Goal: Information Seeking & Learning: Learn about a topic

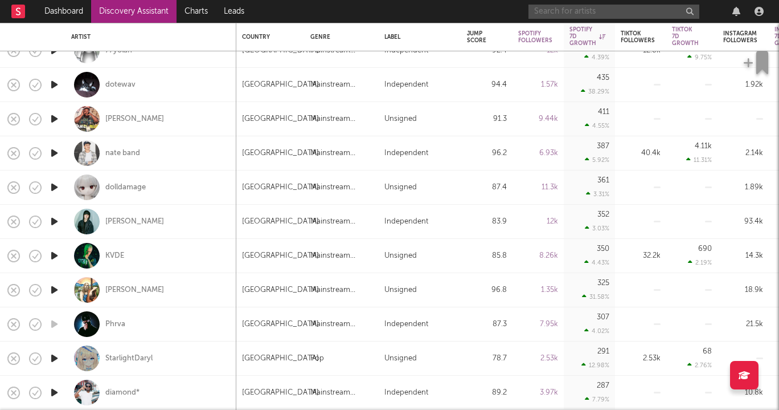
click at [640, 8] on input "text" at bounding box center [614, 12] width 171 height 14
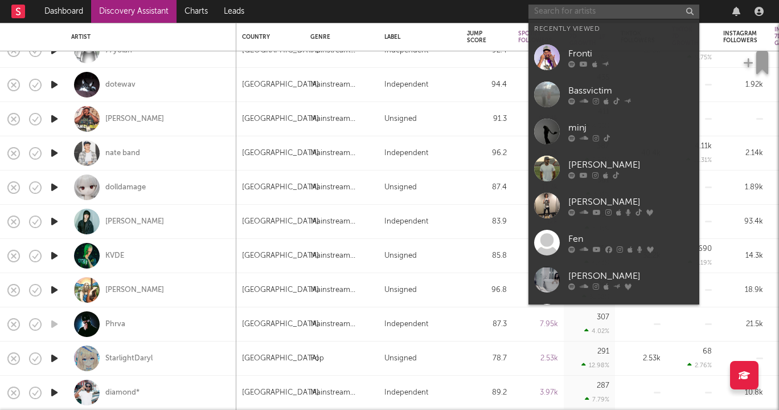
paste input "https://www.tiktok.com/@thedoordevil/video/7559352237437373751?_d=secCgYIASAHKA…"
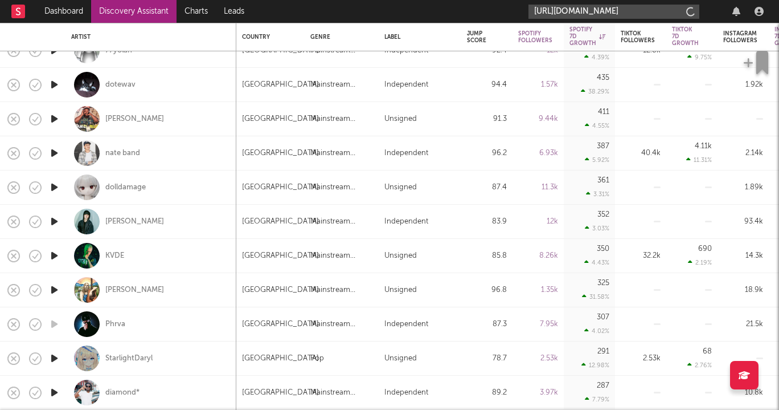
scroll to position [0, 2880]
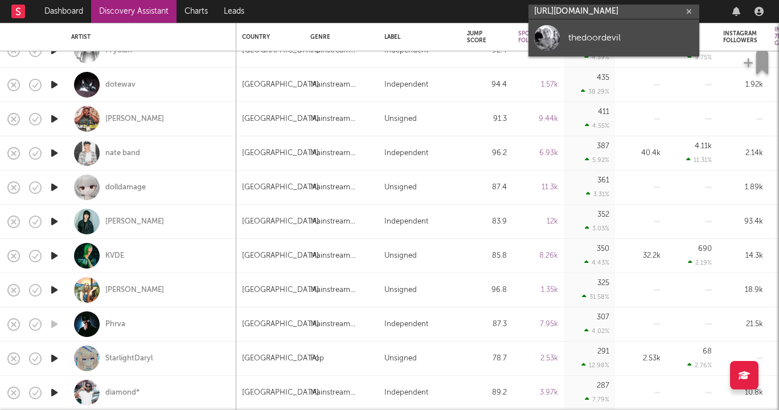
type input "https://www.tiktok.com/@thedoordevil/video/7559352237437373751?_d=secCgYIASAHKA…"
click at [600, 33] on div "thedoordevil" at bounding box center [631, 38] width 125 height 14
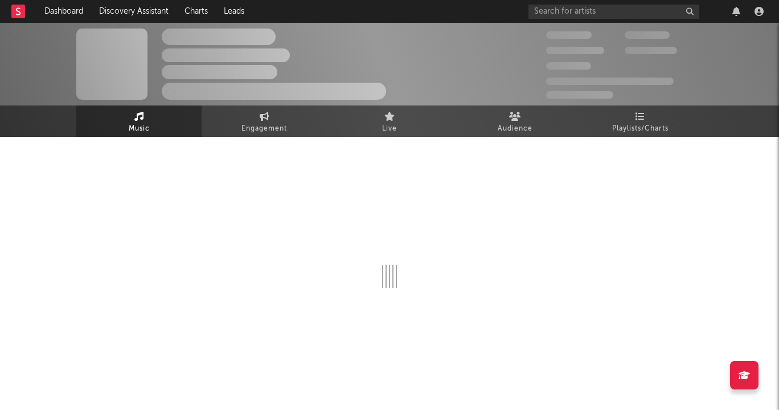
select select "1w"
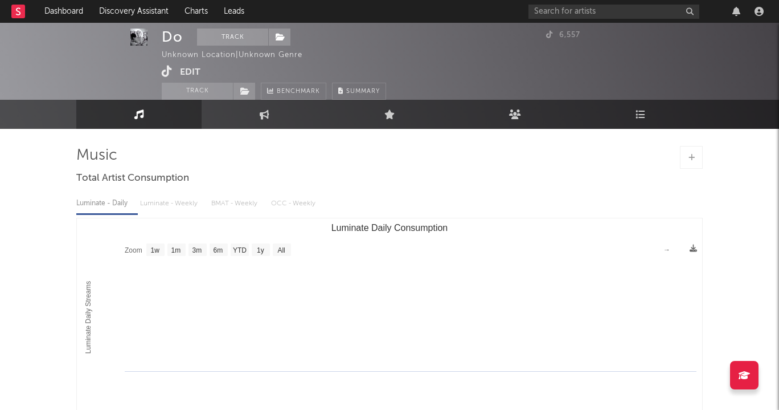
scroll to position [4, 0]
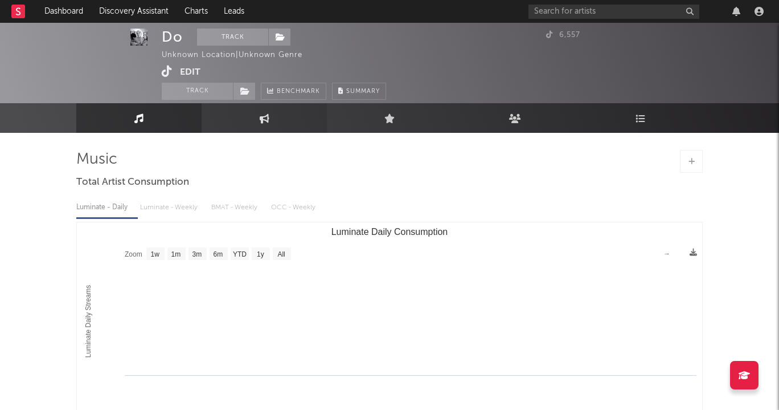
click at [295, 111] on link "Engagement" at bounding box center [264, 118] width 125 height 30
select select "1w"
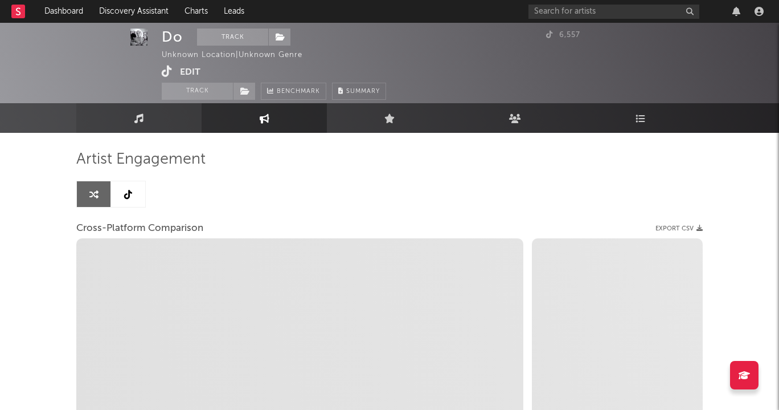
click at [191, 118] on link "Music" at bounding box center [138, 118] width 125 height 30
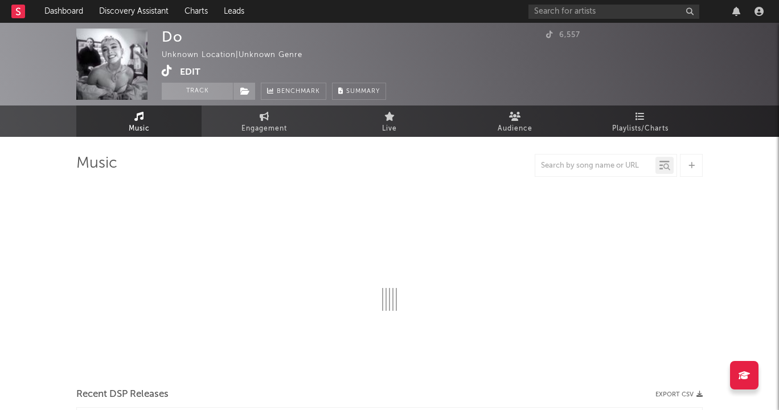
select select "1w"
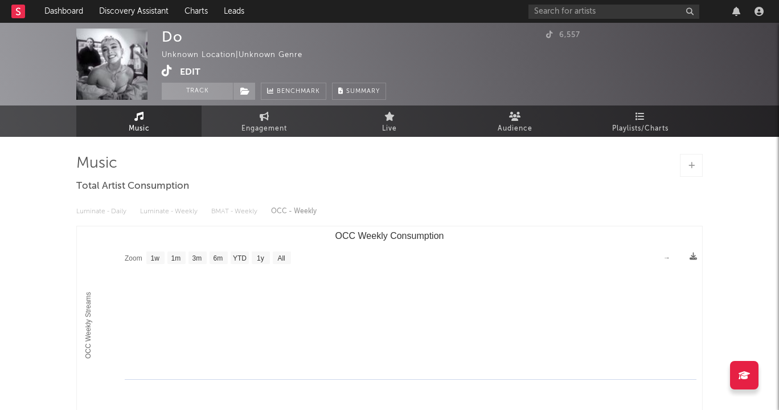
click at [174, 30] on div "Do" at bounding box center [172, 36] width 21 height 17
click at [171, 42] on div "Do" at bounding box center [172, 36] width 21 height 17
click at [131, 56] on img at bounding box center [111, 63] width 71 height 71
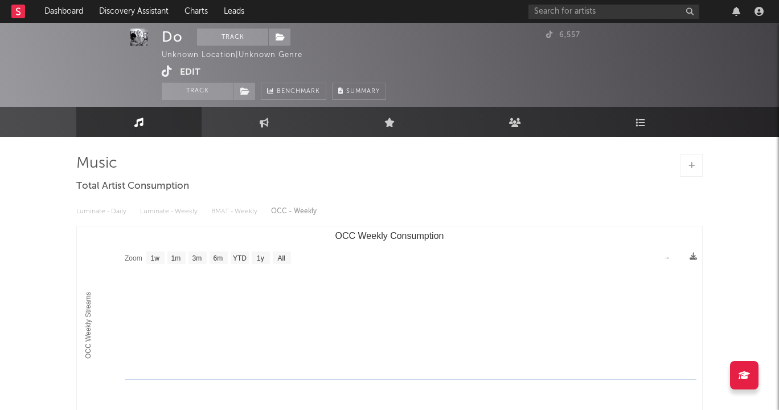
scroll to position [3, 0]
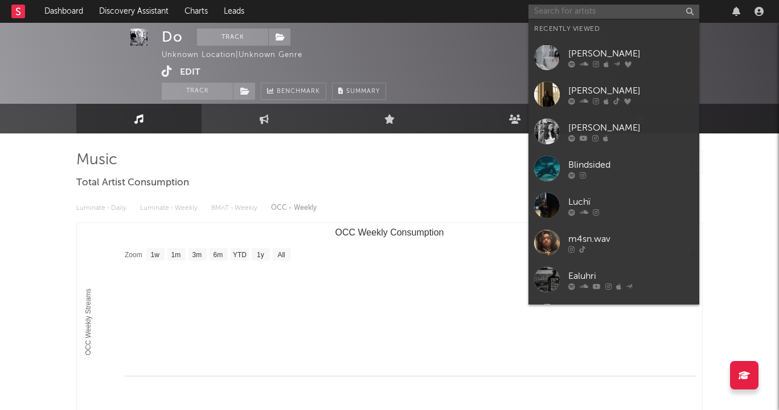
click at [608, 12] on input "text" at bounding box center [614, 12] width 171 height 14
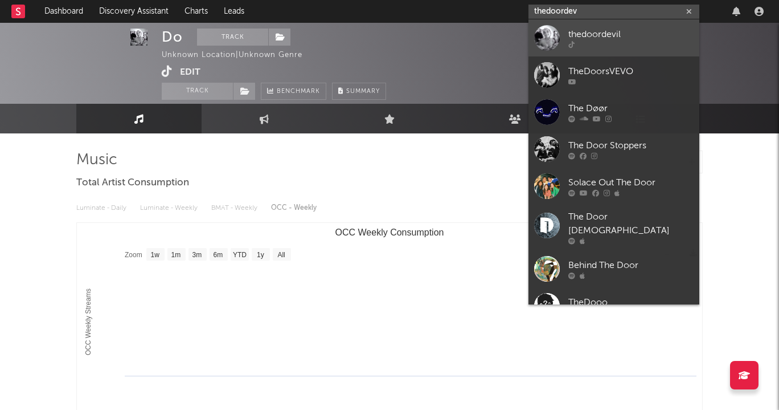
type input "thedoordev"
click at [622, 31] on div "thedoordevil" at bounding box center [631, 34] width 125 height 14
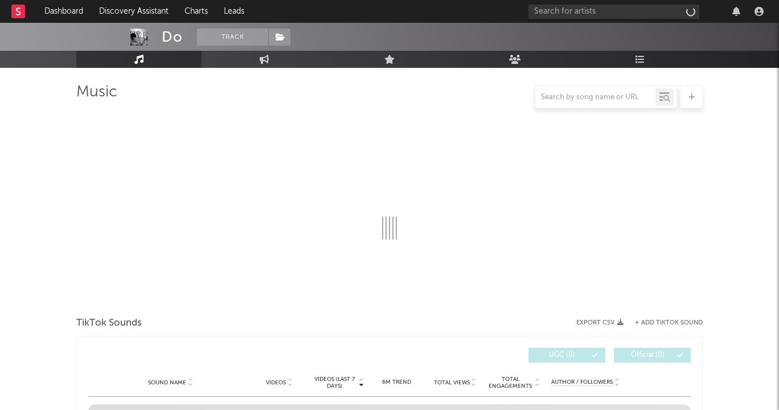
select select "1w"
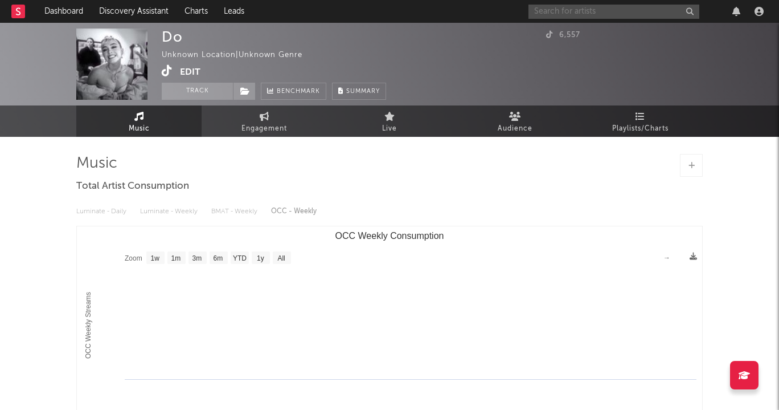
click at [627, 13] on input "text" at bounding box center [614, 12] width 171 height 14
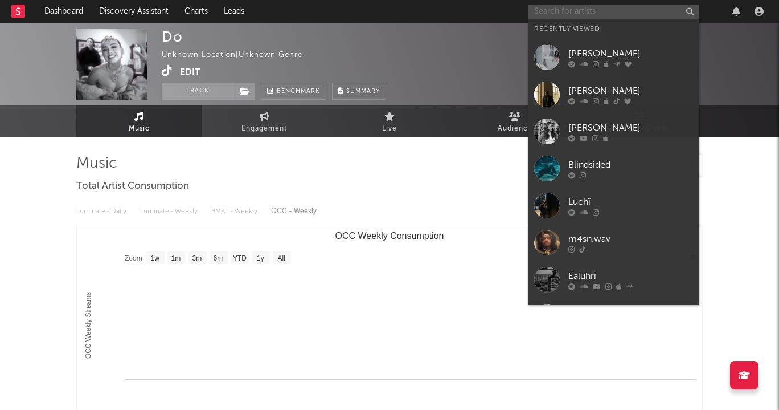
paste input "re6ce"
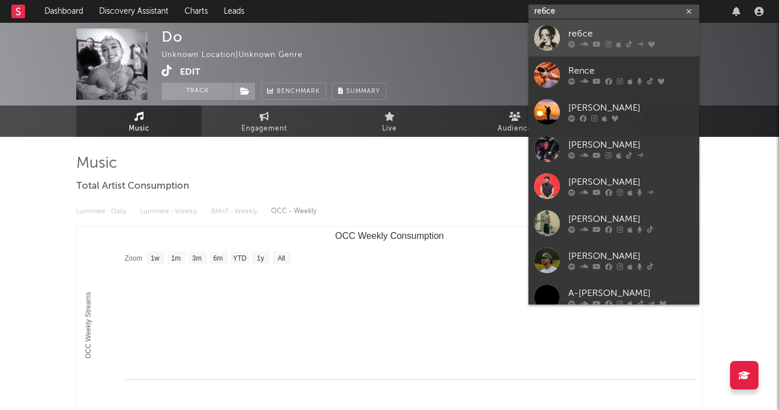
type input "re6ce"
click at [597, 32] on div "re6ce" at bounding box center [631, 34] width 125 height 14
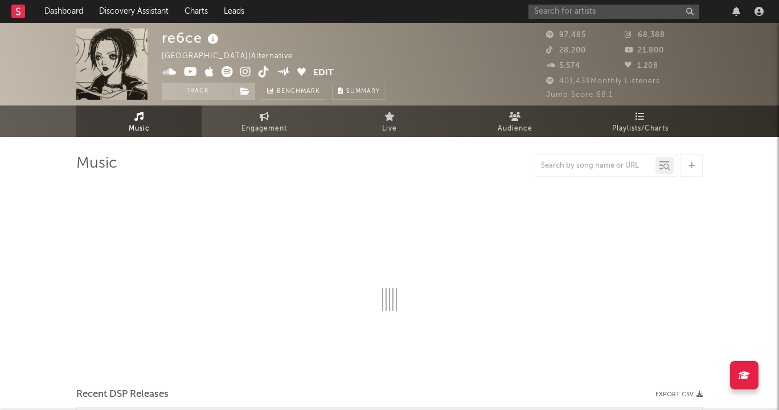
select select "6m"
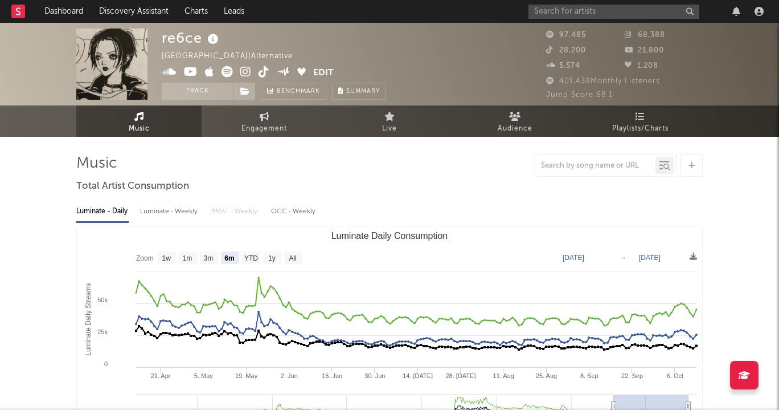
click at [270, 124] on span "Engagement" at bounding box center [265, 129] width 46 height 14
select select "1w"
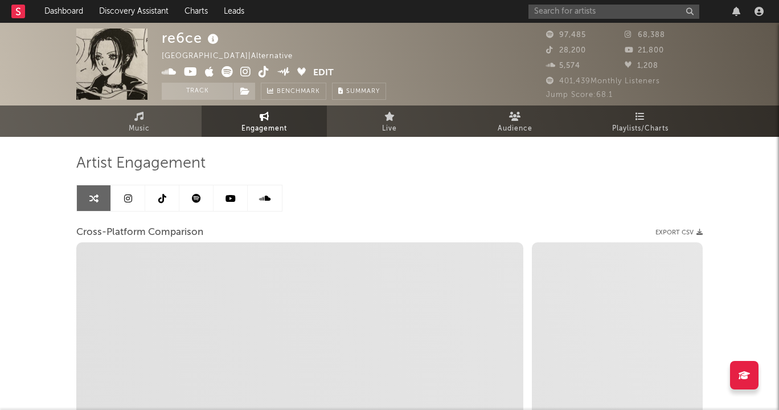
click at [165, 201] on icon at bounding box center [162, 198] width 8 height 9
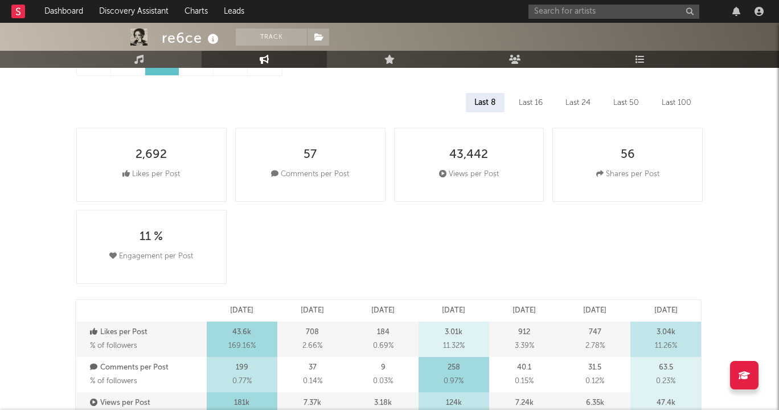
select select "6m"
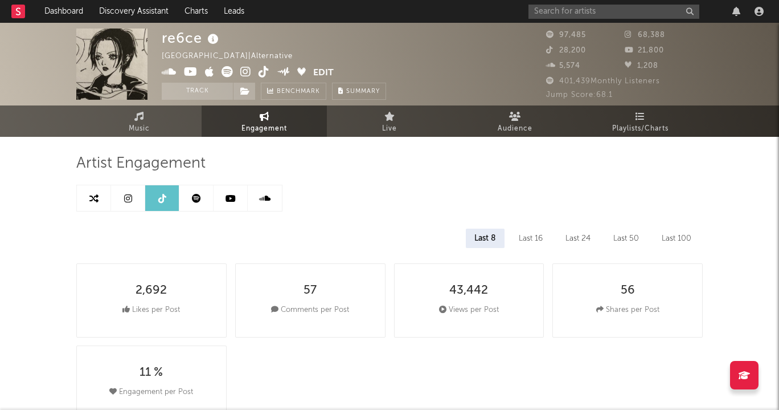
click at [132, 201] on link at bounding box center [128, 198] width 34 height 26
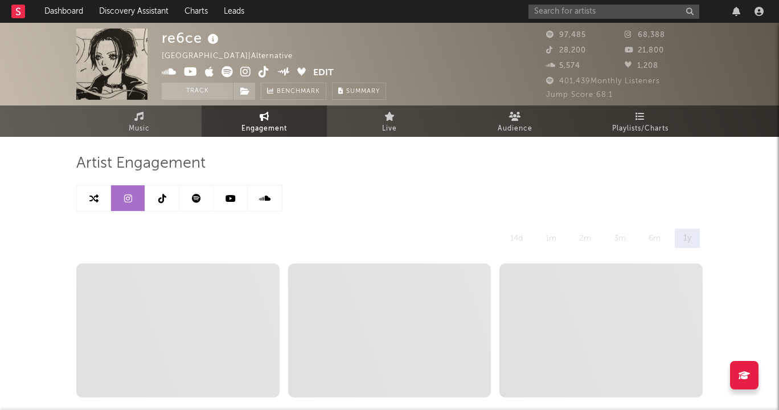
select select "6m"
click at [96, 201] on icon at bounding box center [93, 198] width 9 height 9
select select "1m"
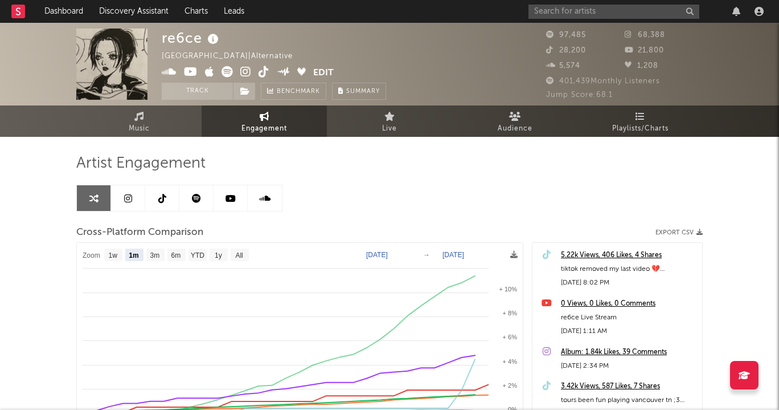
click at [130, 199] on icon at bounding box center [128, 198] width 8 height 9
select select "6m"
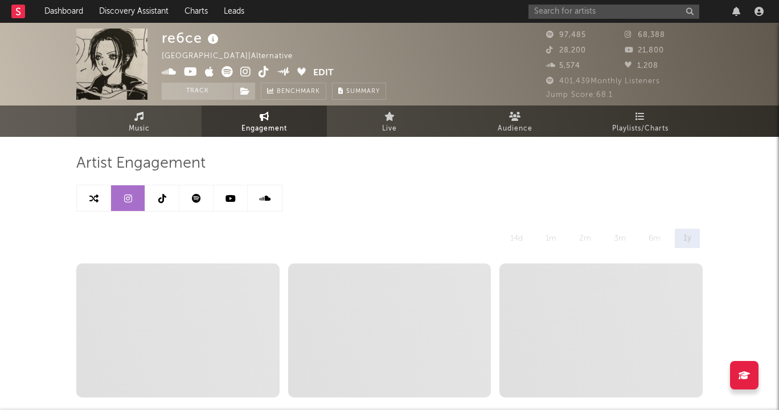
click at [153, 117] on link "Music" at bounding box center [138, 120] width 125 height 31
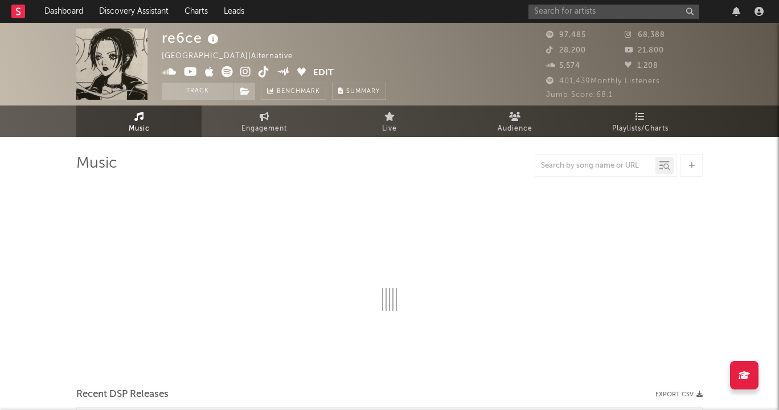
select select "6m"
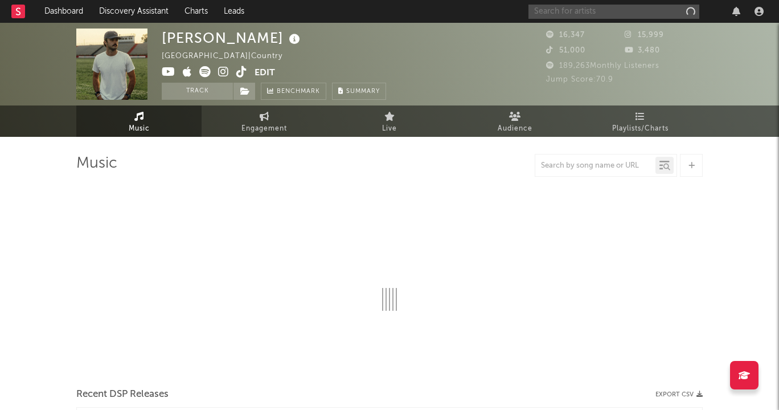
click at [627, 10] on input "text" at bounding box center [614, 12] width 171 height 14
type input "flvck"
select select "6m"
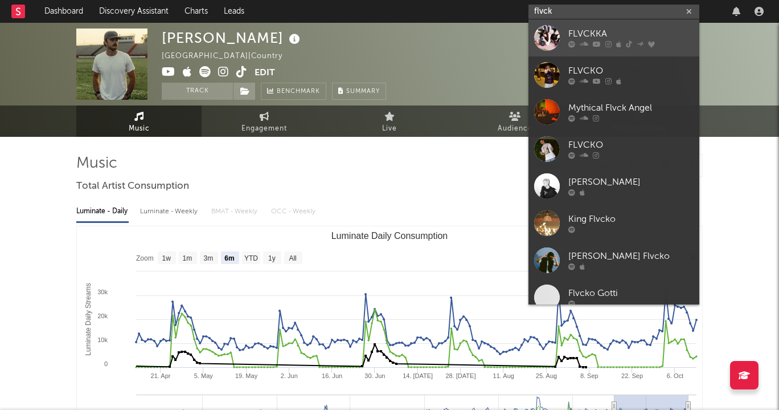
type input "flvck"
click at [624, 29] on div "FLVCKKA" at bounding box center [631, 34] width 125 height 14
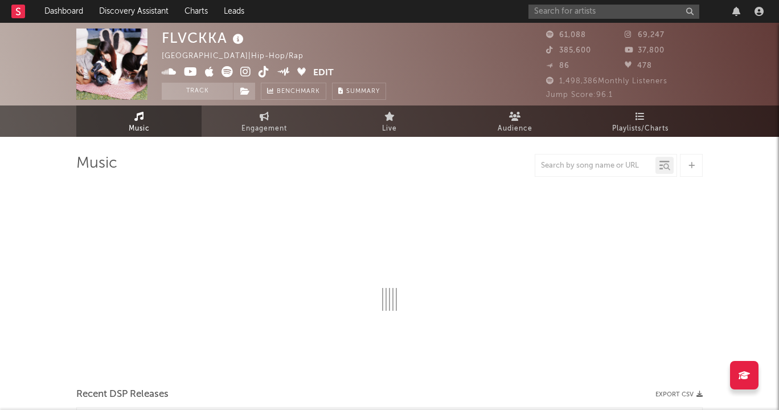
select select "6m"
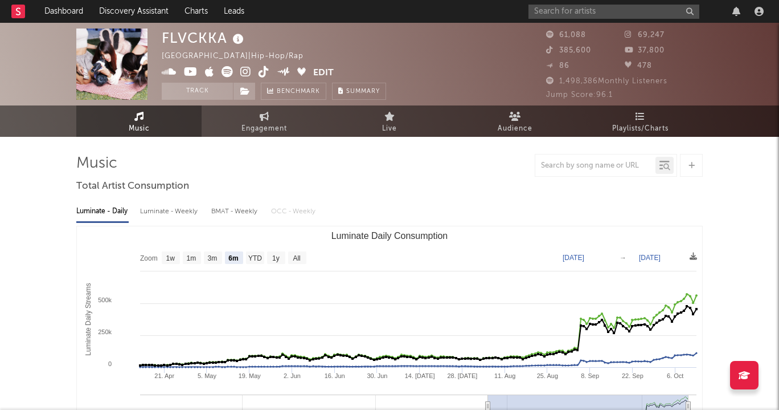
click at [246, 71] on icon at bounding box center [245, 71] width 11 height 11
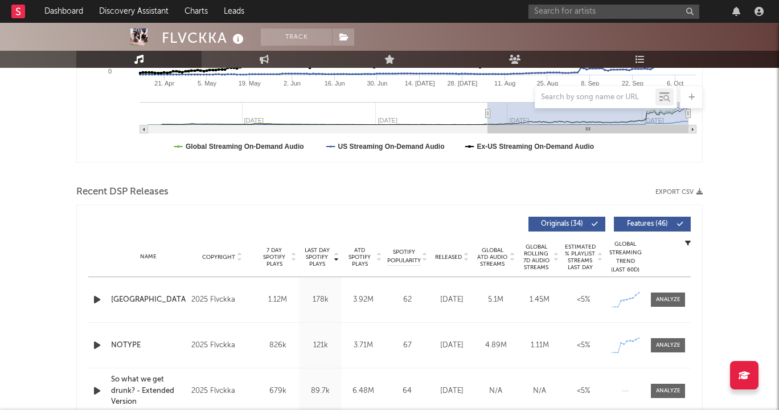
scroll to position [292, 0]
click at [304, 279] on div "Last Day Spotify Plays 178k" at bounding box center [320, 299] width 43 height 45
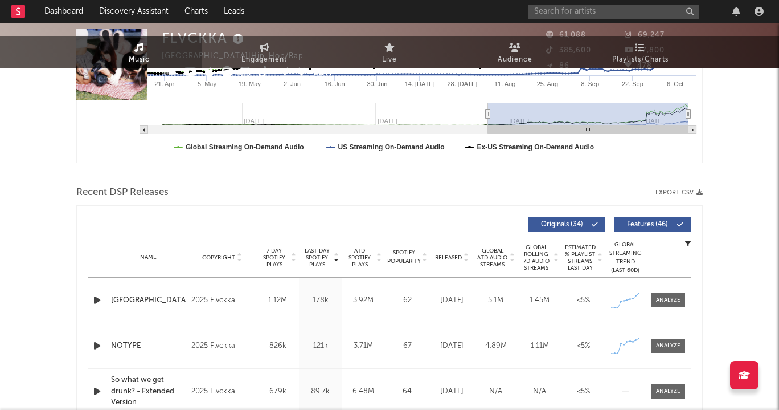
scroll to position [0, 0]
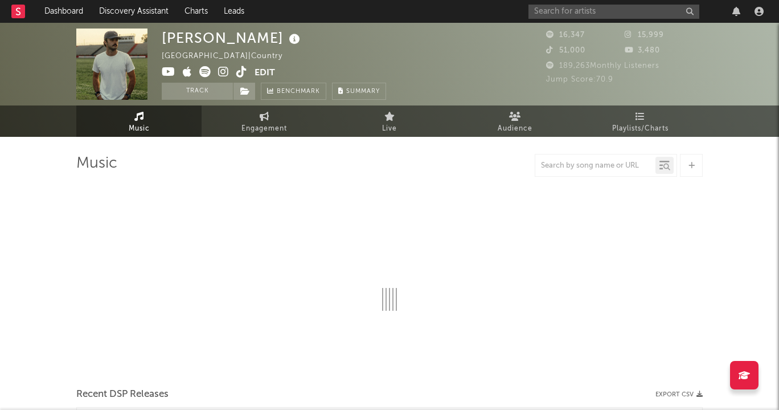
select select "6m"
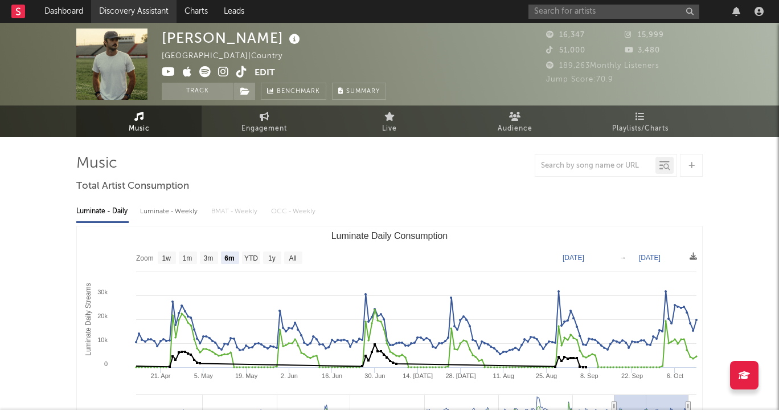
click at [154, 9] on link "Discovery Assistant" at bounding box center [133, 11] width 85 height 23
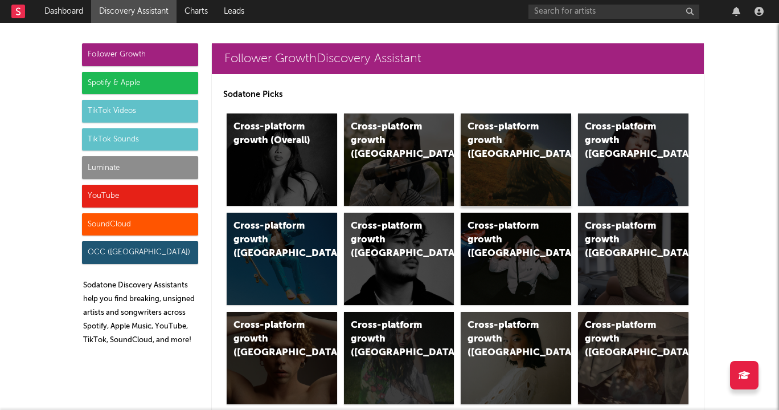
click at [495, 175] on div "Cross-platform growth (US)" at bounding box center [516, 159] width 111 height 92
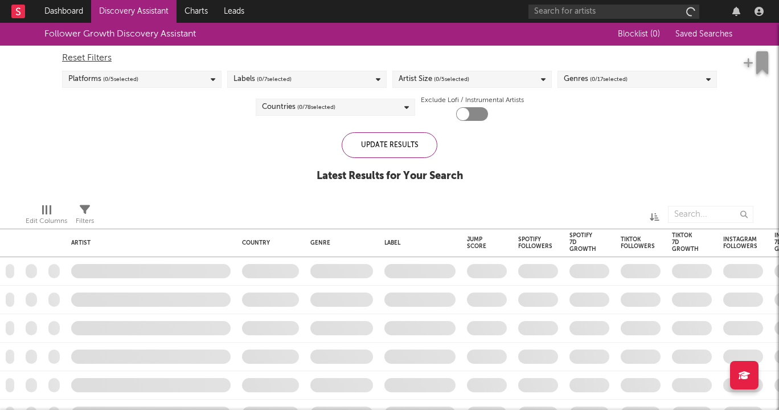
checkbox input "true"
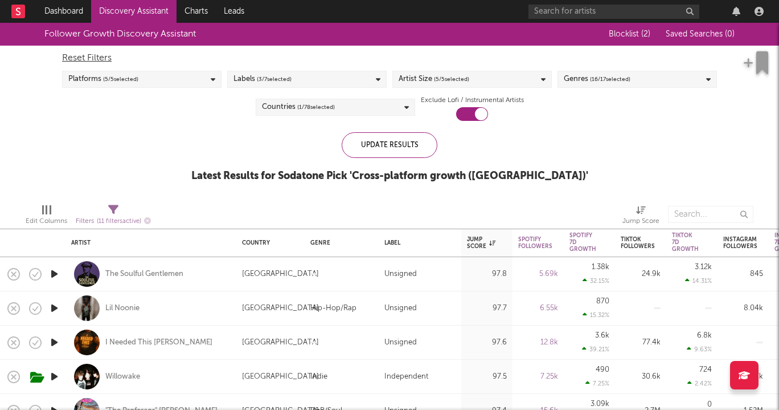
click at [473, 79] on div "Artist Size ( 5 / 5 selected)" at bounding box center [473, 79] width 160 height 17
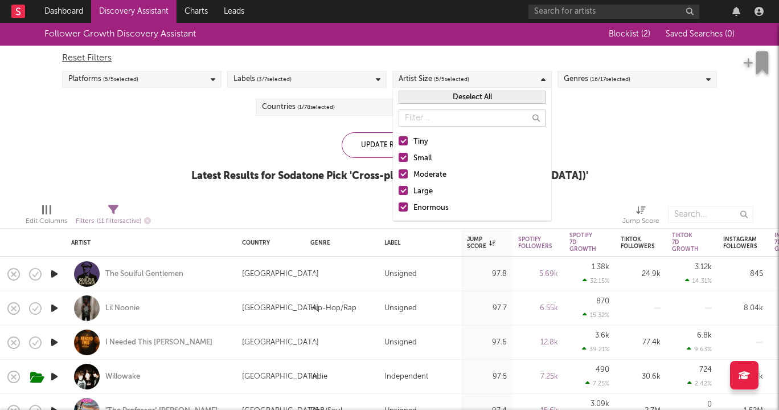
click at [614, 75] on span "( 16 / 17 selected)" at bounding box center [610, 79] width 40 height 14
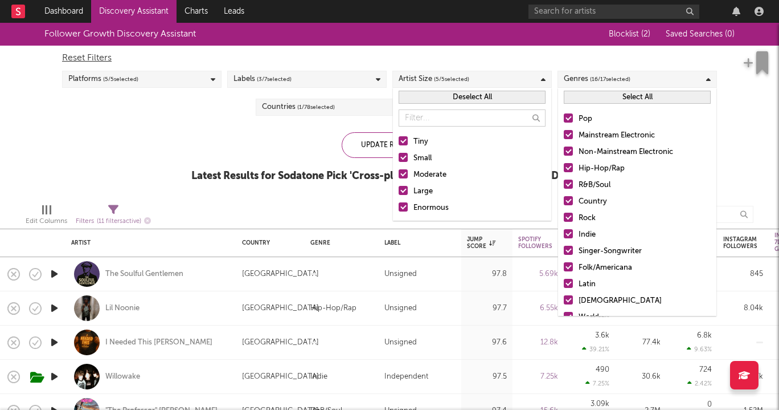
click at [609, 98] on button "Select All" at bounding box center [637, 97] width 147 height 13
click at [609, 98] on button "Deselect All" at bounding box center [637, 97] width 147 height 13
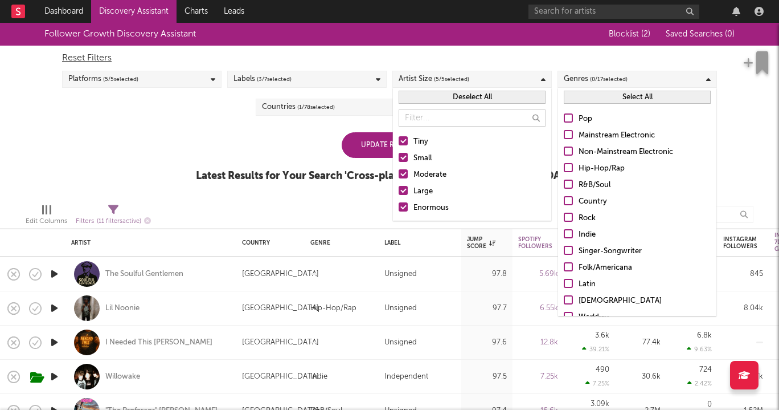
click at [569, 116] on div at bounding box center [568, 117] width 9 height 9
click at [564, 116] on input "Pop" at bounding box center [564, 119] width 0 height 14
click at [360, 142] on div "Update Results" at bounding box center [390, 145] width 96 height 26
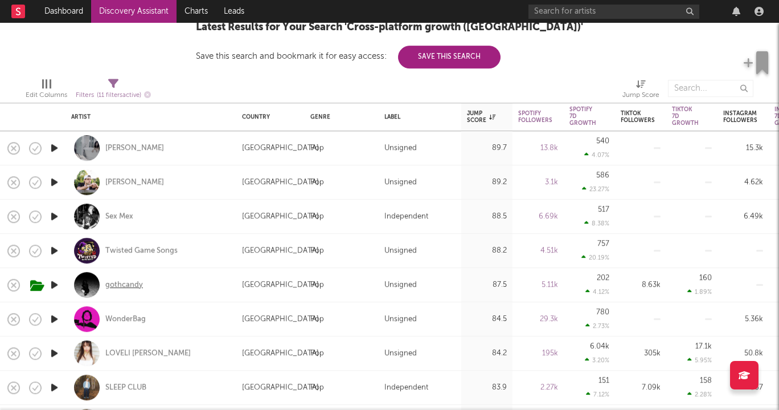
click at [129, 286] on div "gothcandy" at bounding box center [124, 285] width 38 height 10
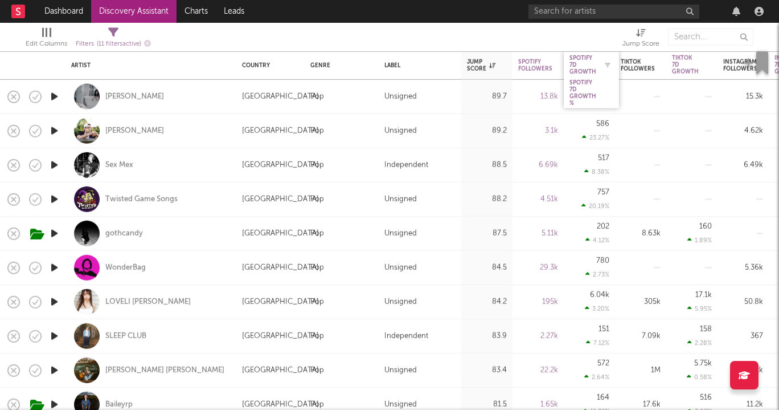
click at [574, 61] on div "Spotify 7D Growth" at bounding box center [583, 64] width 27 height 21
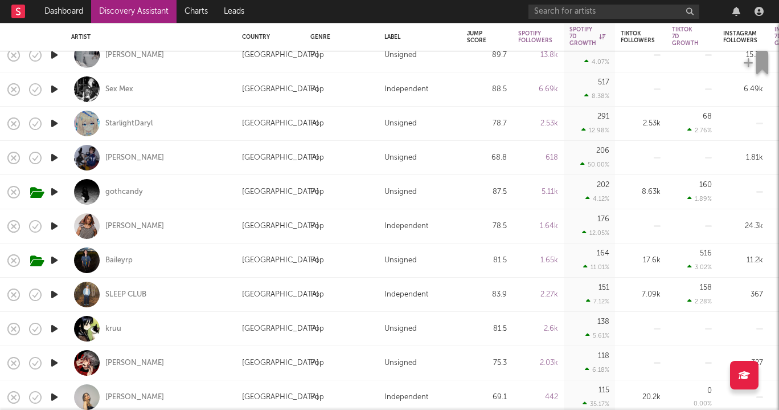
click at [133, 369] on div "AARONON" at bounding box center [151, 363] width 160 height 34
select select "1w"
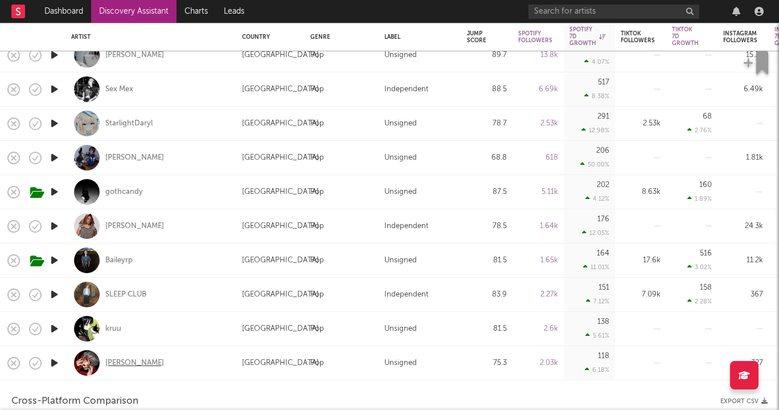
select select "1w"
click at [127, 356] on div "AARONON" at bounding box center [151, 363] width 160 height 34
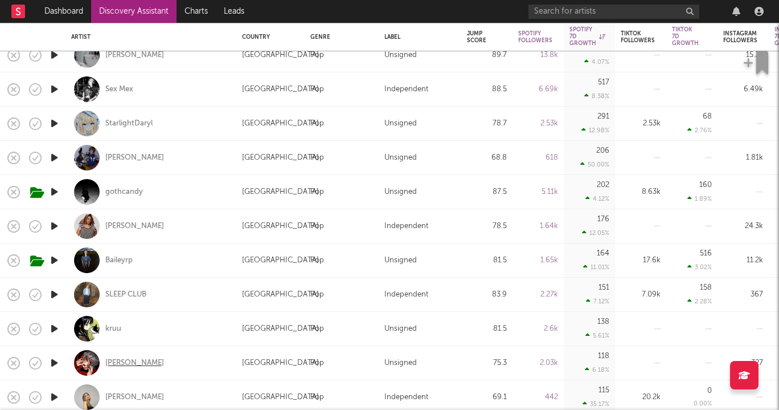
click at [129, 358] on div "AARONON" at bounding box center [134, 363] width 59 height 10
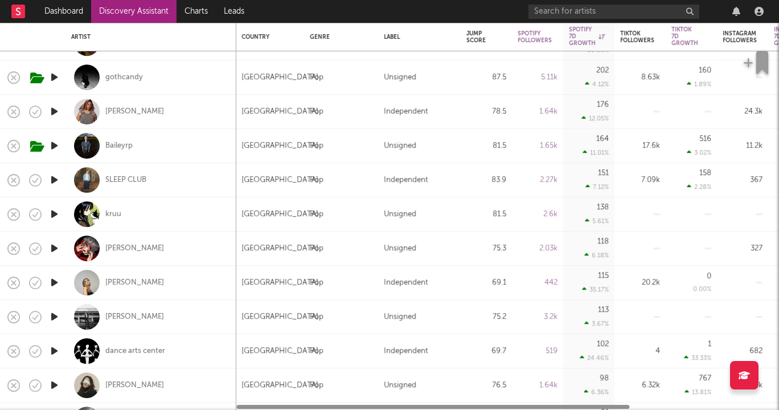
click at [114, 289] on div "Ana Sky" at bounding box center [151, 282] width 160 height 34
select select "1w"
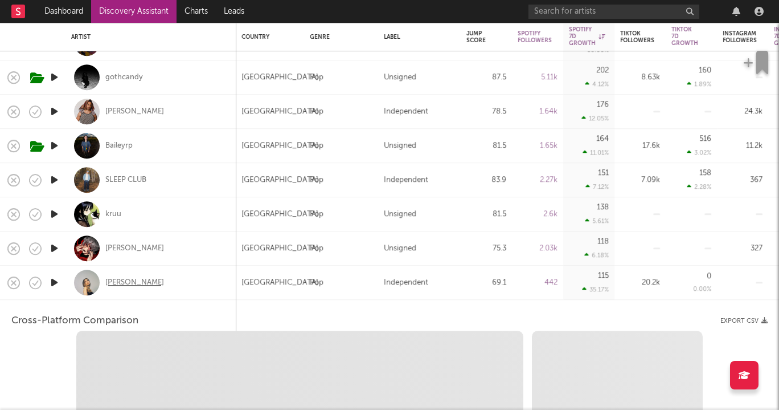
click at [113, 281] on div "Ana Sky" at bounding box center [134, 282] width 59 height 10
select select "1w"
select select "1m"
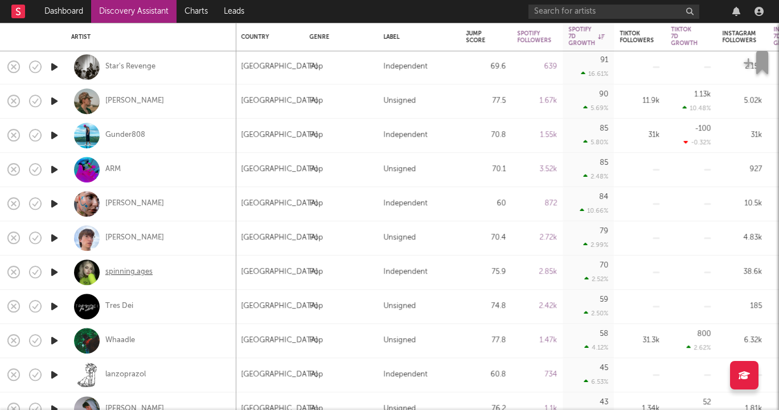
click at [146, 273] on div "spinning.ages" at bounding box center [128, 272] width 47 height 10
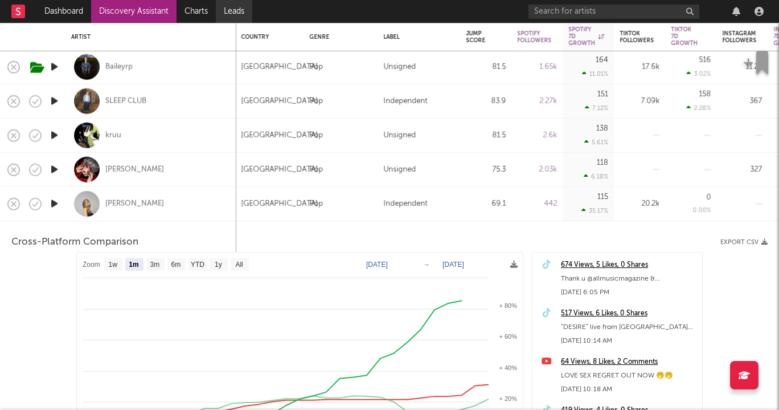
click at [226, 11] on link "Leads" at bounding box center [234, 11] width 36 height 23
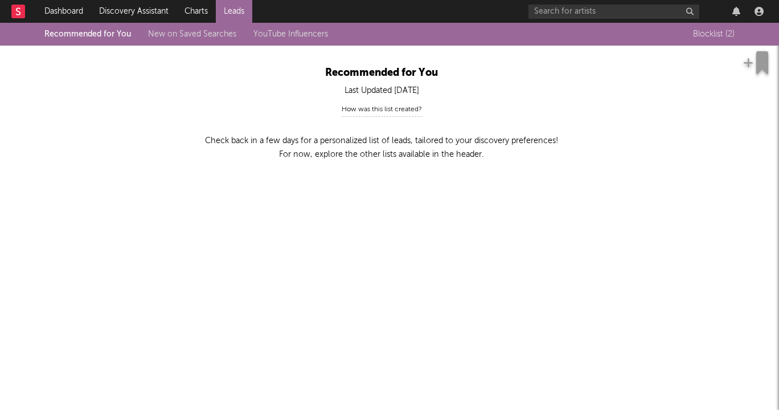
click at [21, 7] on rect at bounding box center [18, 12] width 14 height 14
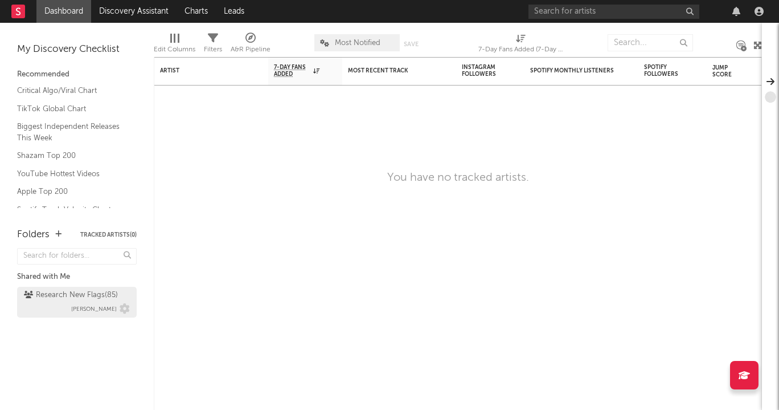
click at [73, 296] on div "Research New Flags ( 85 )" at bounding box center [71, 295] width 94 height 14
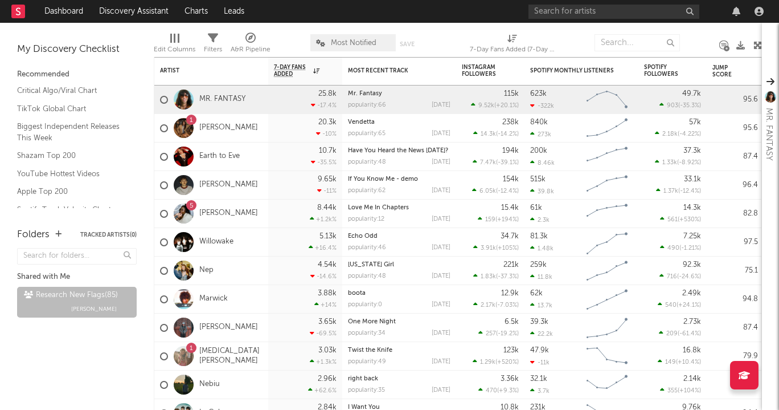
click at [517, 46] on div "7-Day Fans Added (7-Day Fans Added)" at bounding box center [512, 50] width 85 height 14
select select "-1"
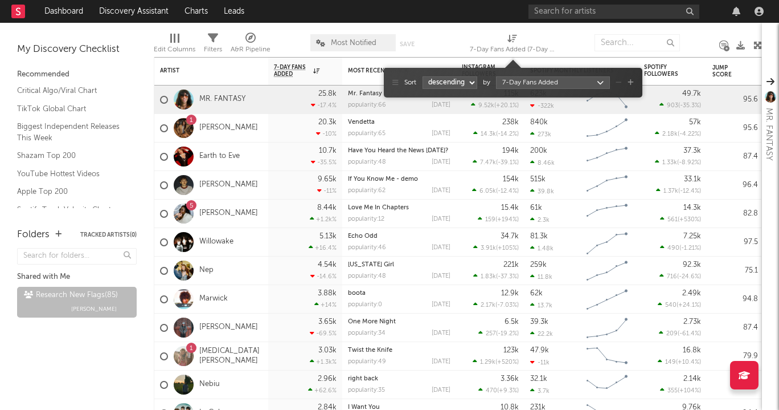
click at [511, 38] on icon at bounding box center [513, 38] width 10 height 9
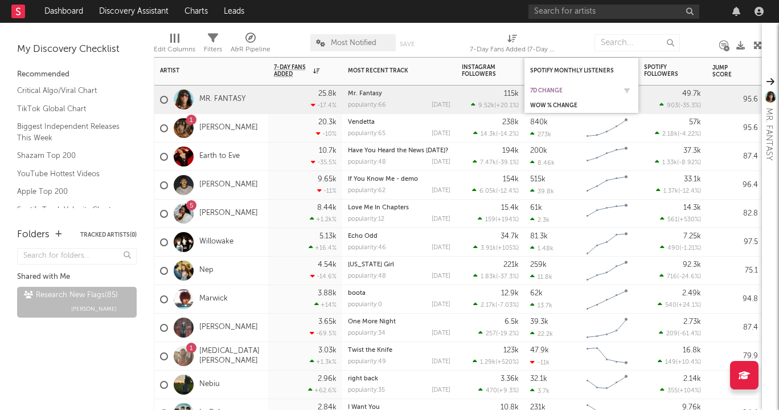
click at [550, 88] on div "7d Change" at bounding box center [572, 90] width 85 height 7
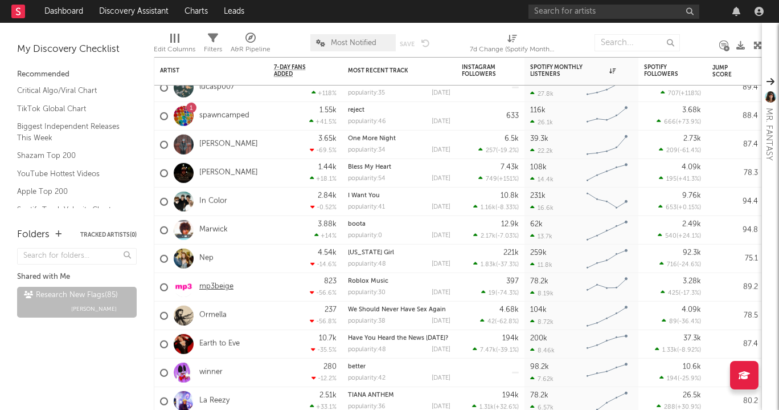
click at [203, 287] on link "mp3beige" at bounding box center [216, 287] width 34 height 10
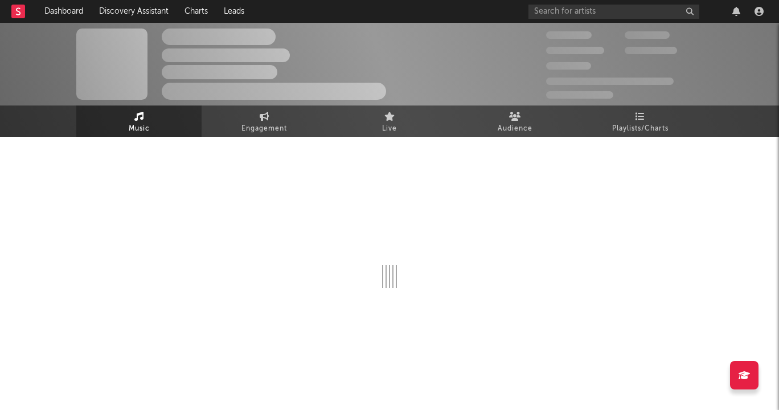
select select "1w"
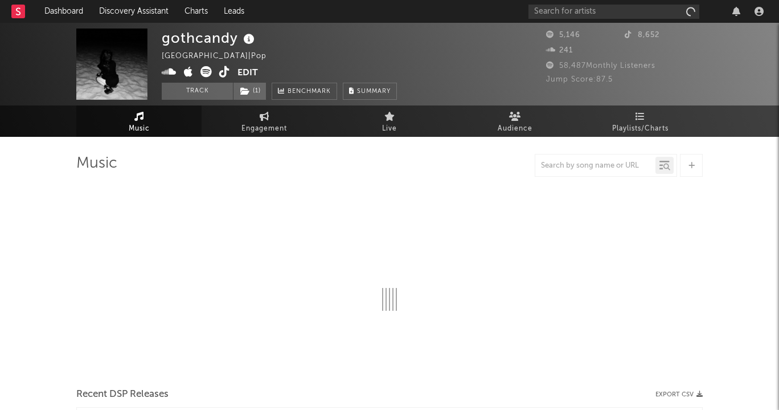
select select "6m"
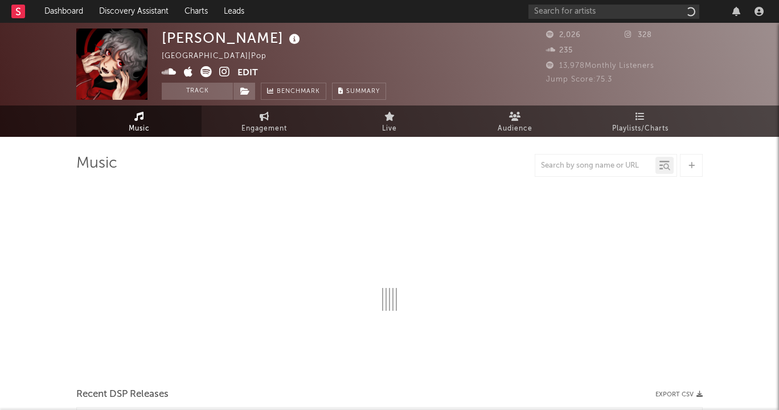
select select "1w"
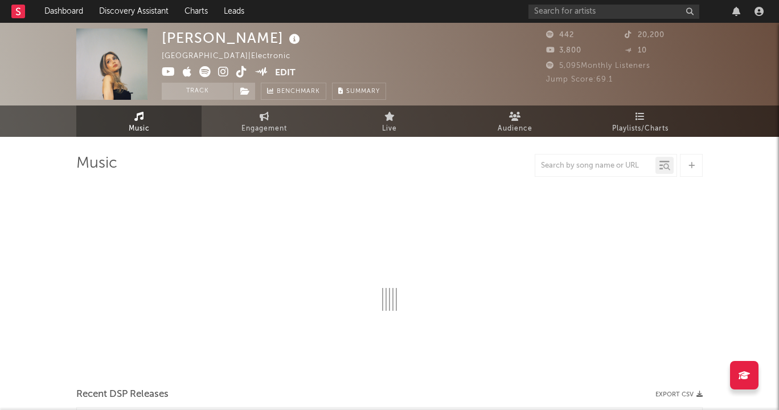
select select "1w"
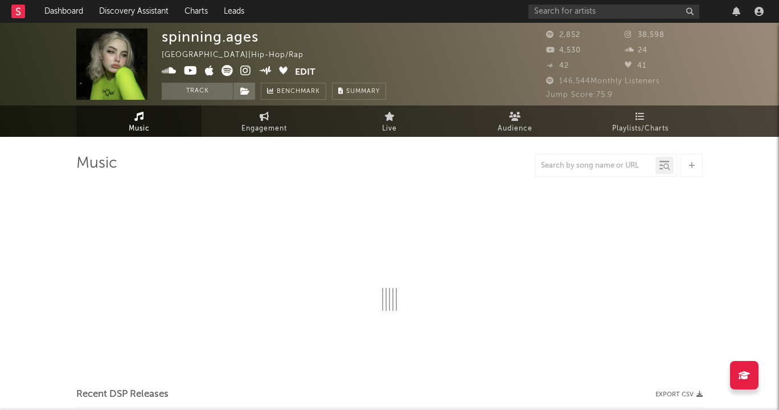
select select "6m"
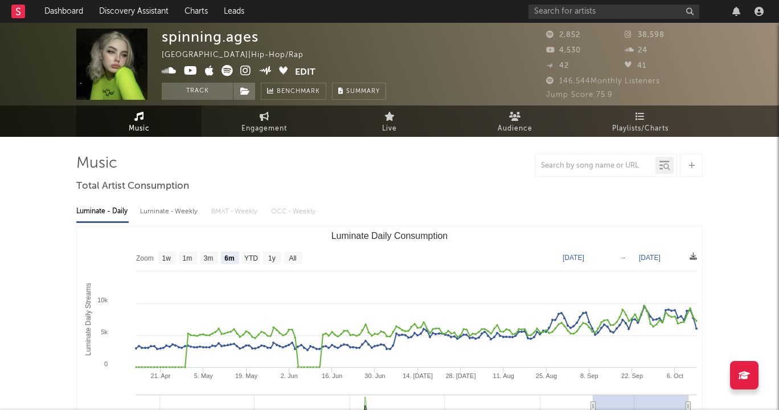
click at [247, 73] on icon at bounding box center [245, 70] width 11 height 11
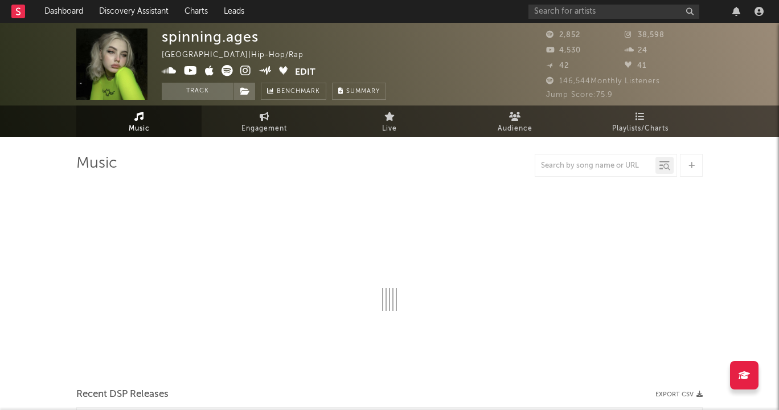
select select "6m"
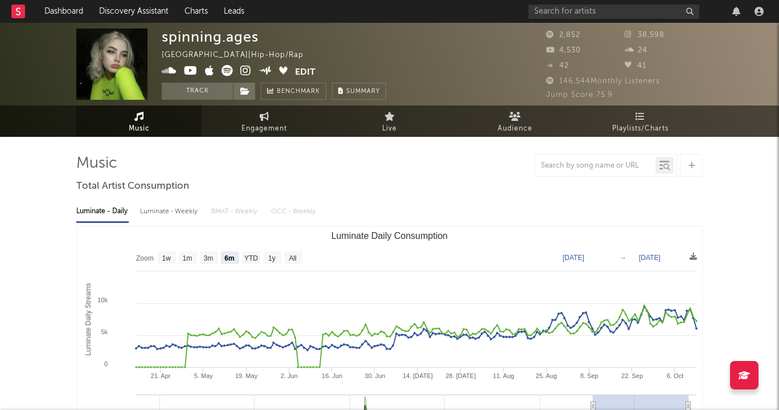
click at [15, 12] on rect at bounding box center [18, 12] width 14 height 14
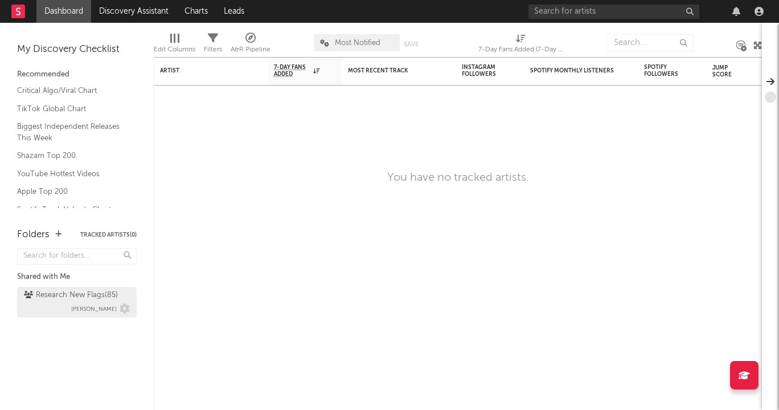
click at [70, 295] on div "Research New Flags ( 85 )" at bounding box center [71, 295] width 94 height 14
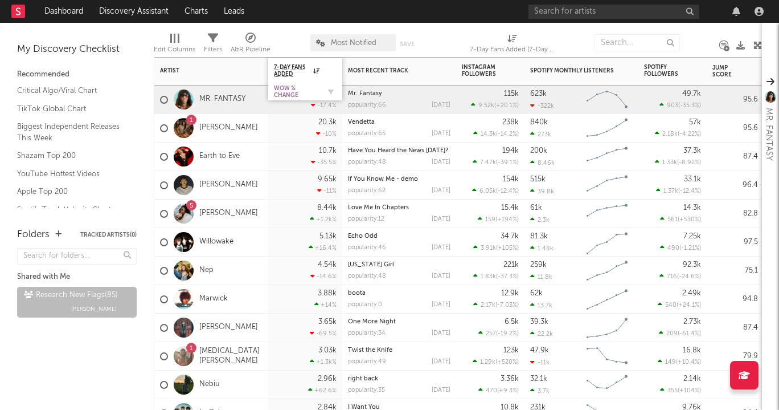
click at [314, 87] on div "WoW % Change" at bounding box center [297, 92] width 46 height 14
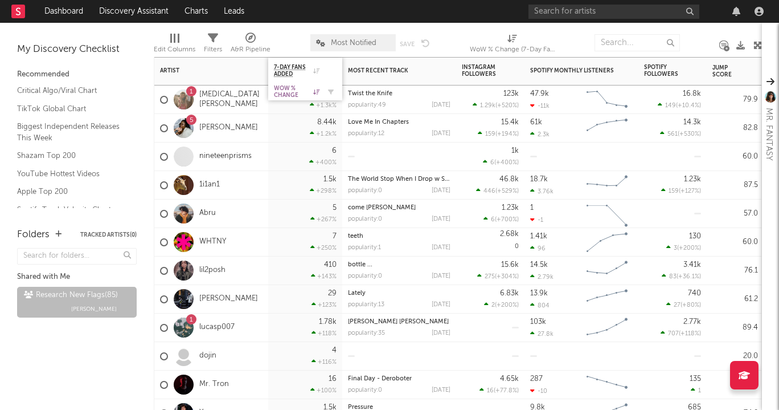
click at [314, 87] on div "WoW % Change" at bounding box center [297, 92] width 46 height 14
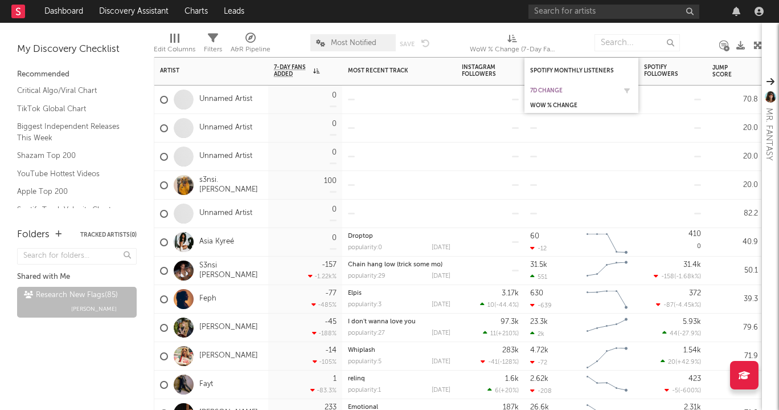
click at [564, 87] on div "7d Change" at bounding box center [572, 90] width 85 height 7
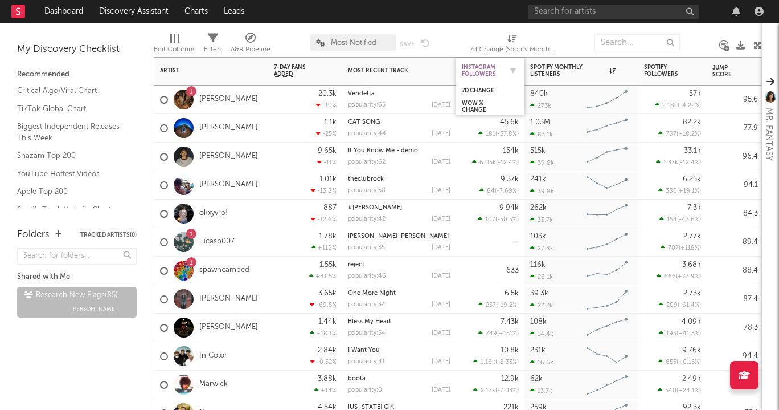
click at [471, 66] on div "Instagram Followers" at bounding box center [482, 71] width 40 height 14
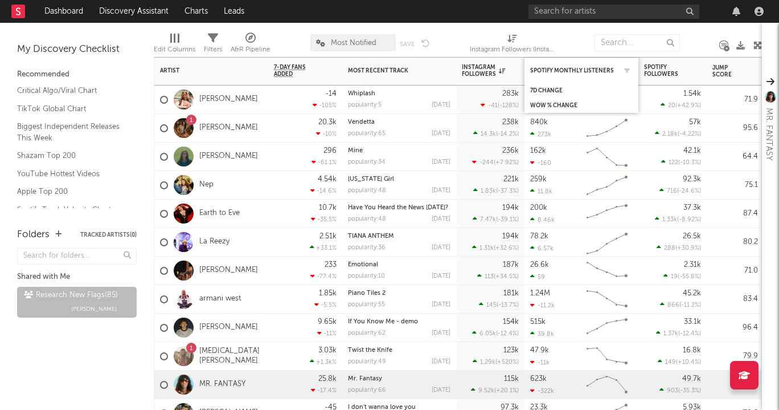
click at [554, 74] on div "Spotify Monthly Listeners" at bounding box center [581, 70] width 103 height 22
click at [553, 85] on div "7d Change" at bounding box center [581, 90] width 103 height 11
click at [558, 91] on div "7d Change" at bounding box center [572, 90] width 85 height 7
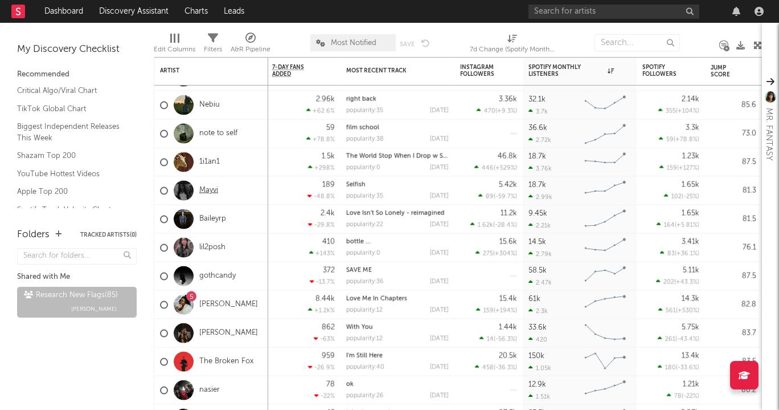
click at [216, 190] on link "Mayvi" at bounding box center [208, 191] width 19 height 10
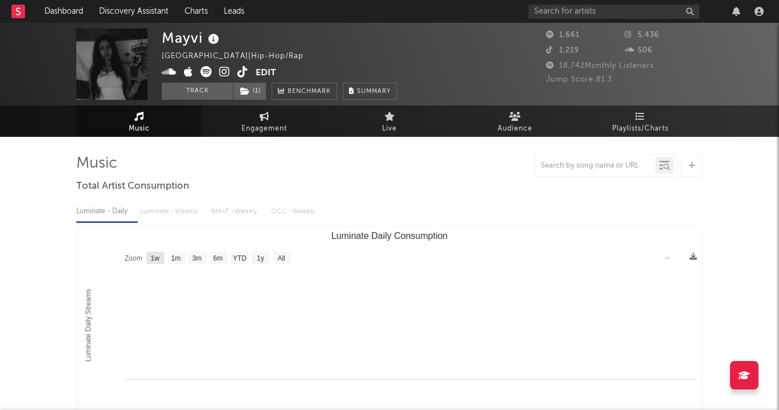
click at [160, 257] on rect "Luminate Daily Consumption" at bounding box center [155, 257] width 18 height 13
select select "1w"
click at [166, 222] on div "Luminate - Daily Luminate - Weekly BMAT - Weekly OCC - Weekly Zoom 1w 1m 3m 6m …" at bounding box center [389, 326] width 627 height 261
click at [170, 210] on div "Luminate - Daily Luminate - Weekly BMAT - Weekly OCC - Weekly" at bounding box center [389, 211] width 627 height 19
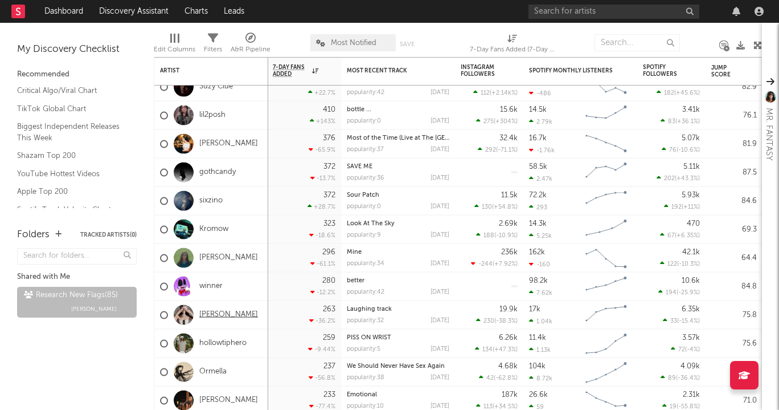
click at [205, 315] on link "Mila Bea" at bounding box center [228, 315] width 59 height 10
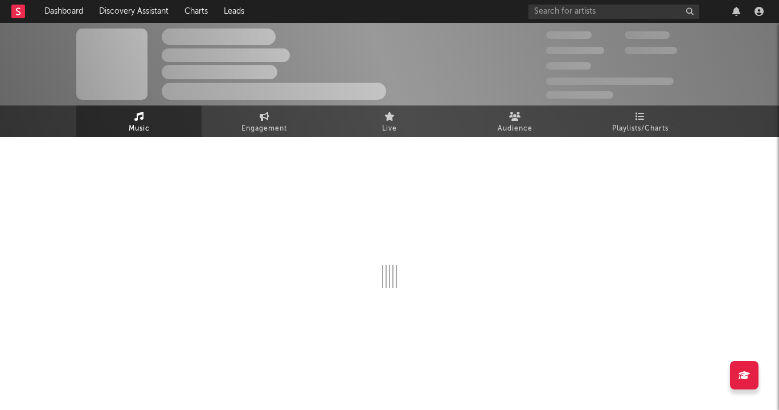
select select "1w"
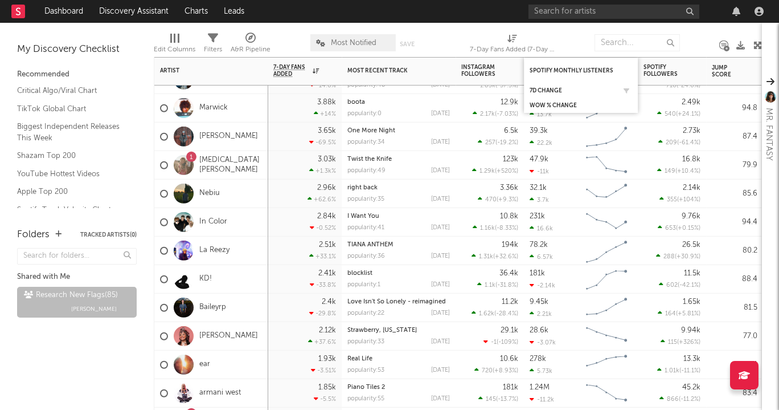
click at [571, 86] on div "7d Change" at bounding box center [581, 90] width 103 height 11
click at [621, 89] on button "button" at bounding box center [626, 90] width 11 height 11
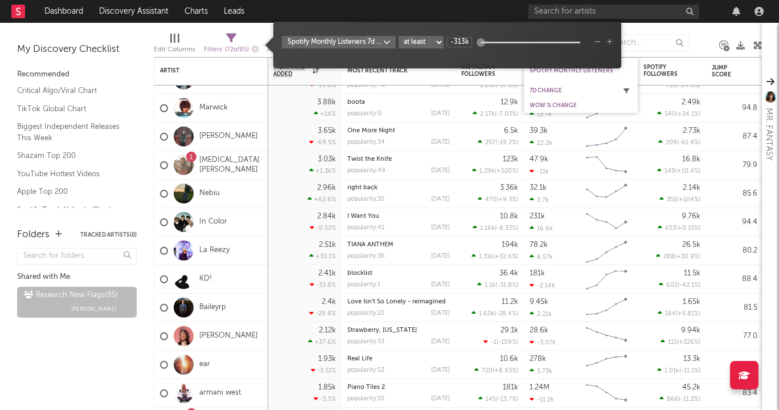
click at [621, 89] on button "button" at bounding box center [626, 90] width 11 height 11
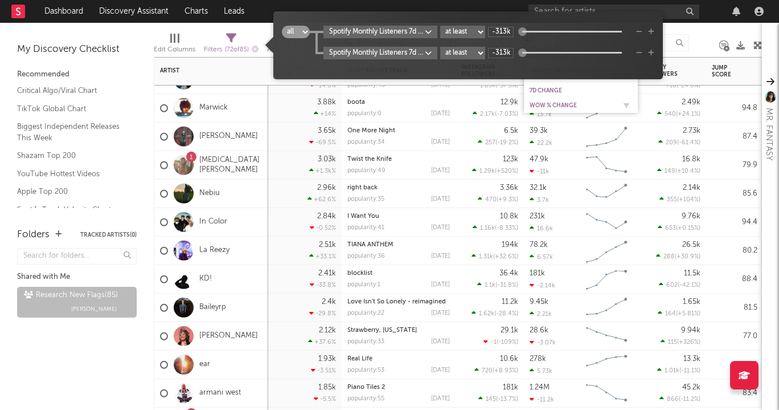
click at [571, 102] on div "WoW % Change" at bounding box center [572, 105] width 85 height 7
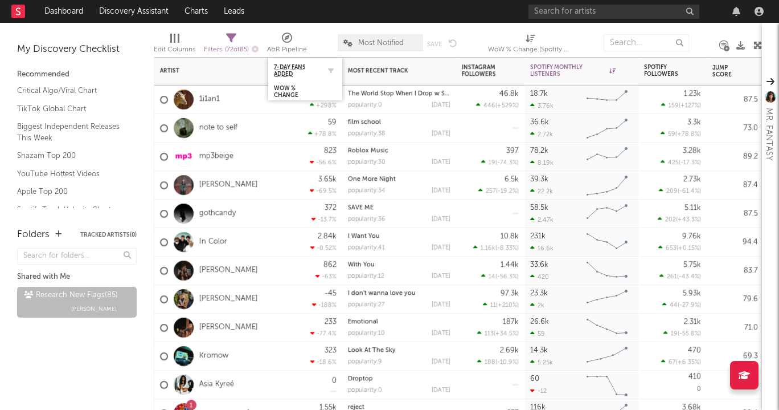
click at [325, 63] on div "7-Day Fans Added" at bounding box center [305, 70] width 63 height 22
click at [326, 66] on button "button" at bounding box center [330, 70] width 11 height 11
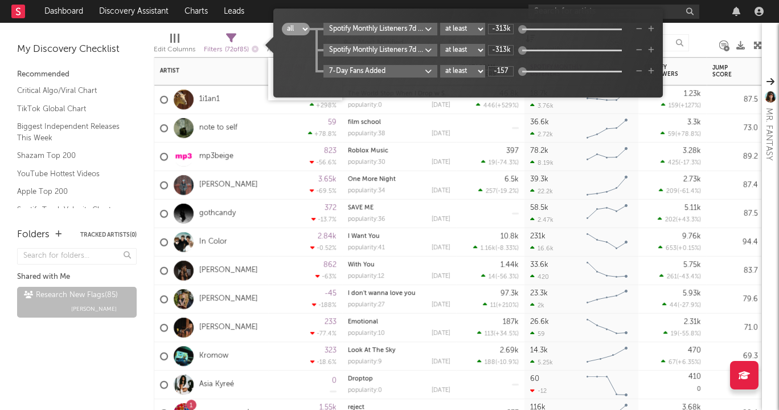
click at [268, 62] on div "7-Day Fans Added" at bounding box center [305, 71] width 74 height 26
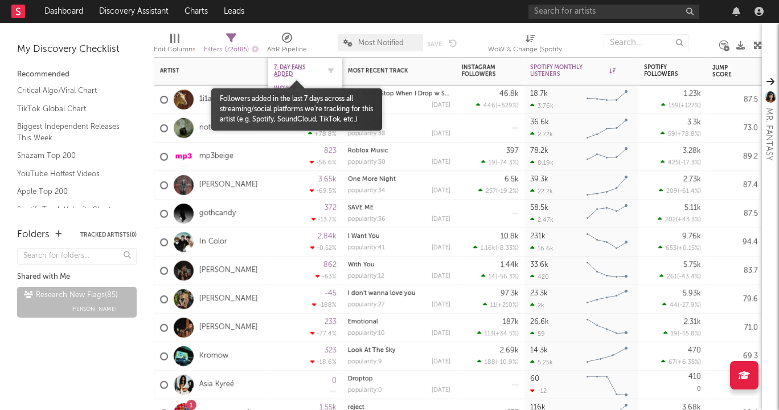
click at [299, 69] on span "7-Day Fans Added" at bounding box center [297, 71] width 46 height 14
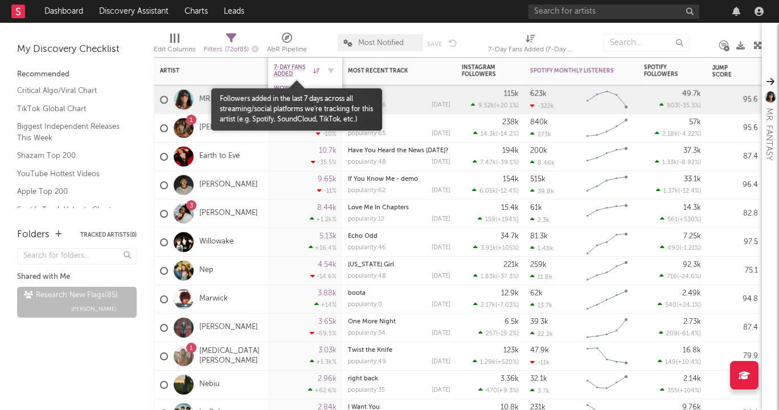
click at [293, 69] on span "7-Day Fans Added" at bounding box center [292, 71] width 36 height 14
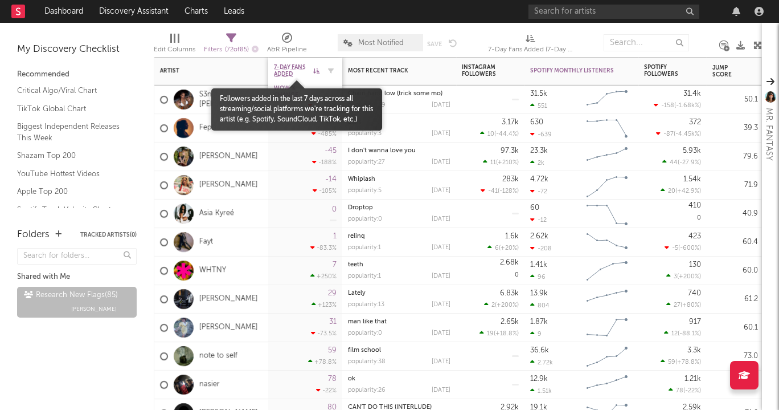
click at [293, 69] on span "7-Day Fans Added" at bounding box center [292, 71] width 36 height 14
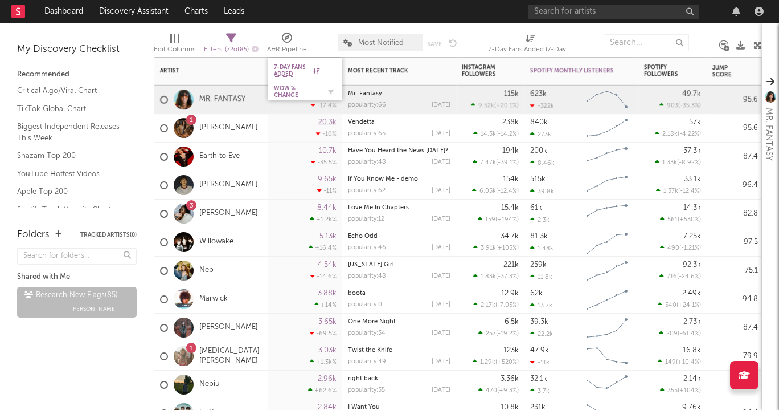
click at [295, 87] on div "WoW % Change" at bounding box center [297, 92] width 46 height 14
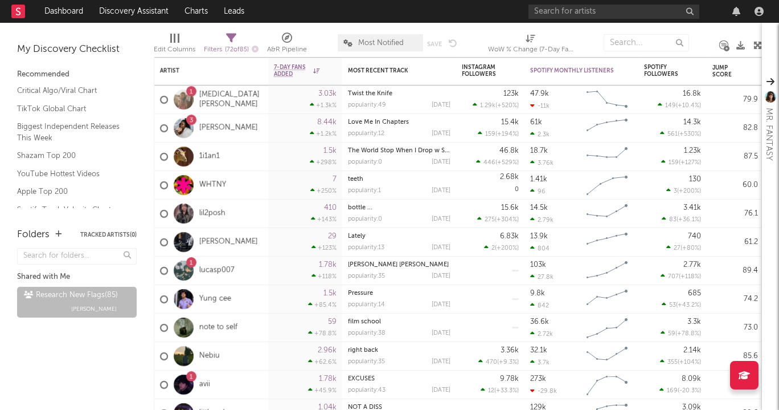
click at [97, 369] on div "Folders Tracked Artists ( 0 ) Shared with Me Research New Flags ( 85 ) Emeka Ob…" at bounding box center [77, 313] width 154 height 194
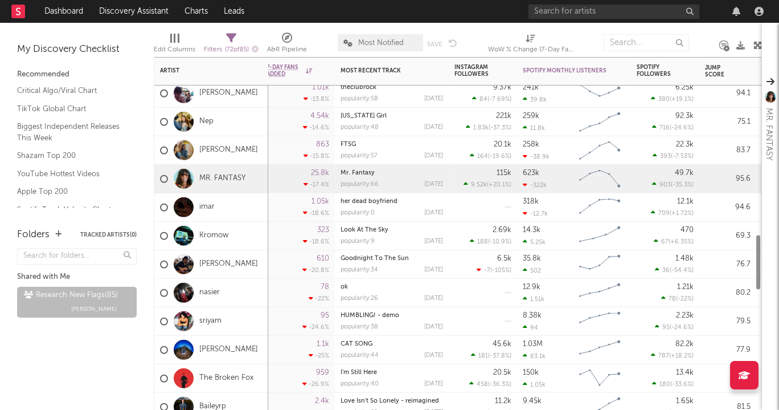
click at [193, 298] on div at bounding box center [183, 293] width 31 height 20
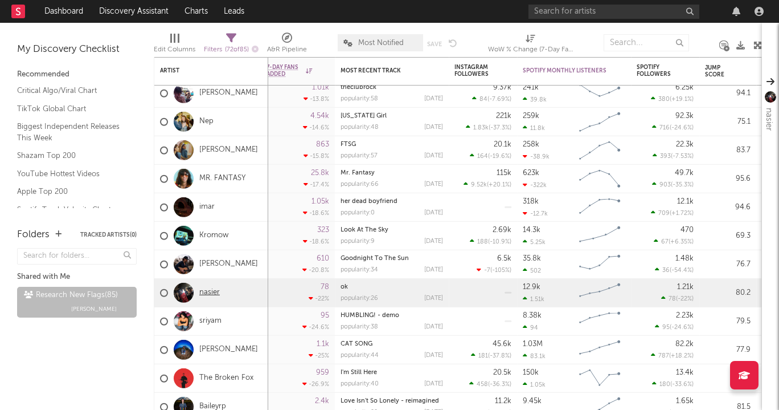
click at [202, 291] on link "nasier" at bounding box center [209, 293] width 21 height 10
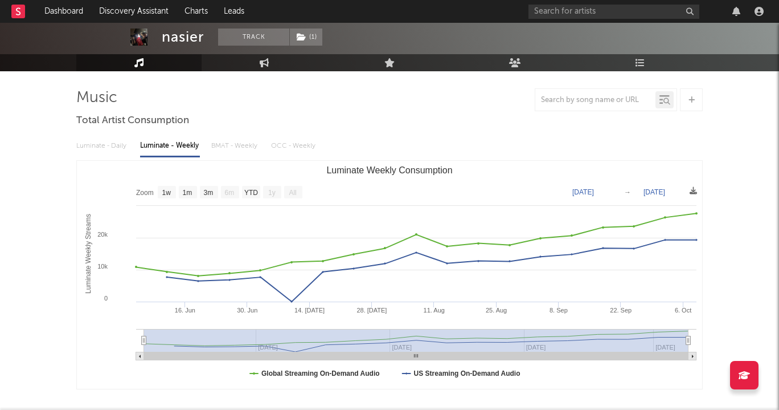
scroll to position [67, 0]
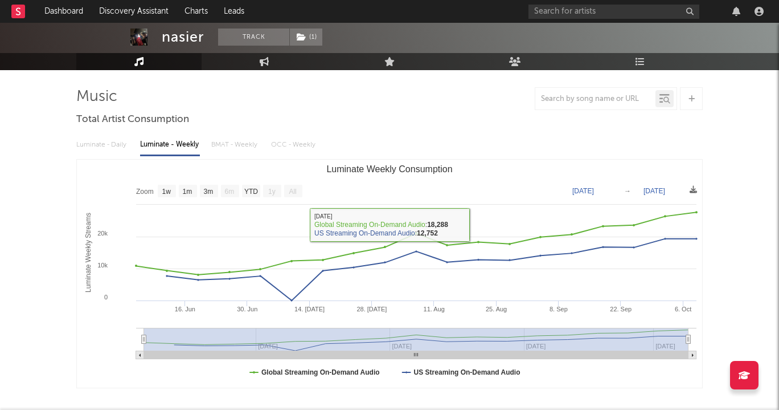
click at [103, 144] on div "Luminate - Daily Luminate - Weekly BMAT - Weekly OCC - Weekly" at bounding box center [389, 144] width 627 height 19
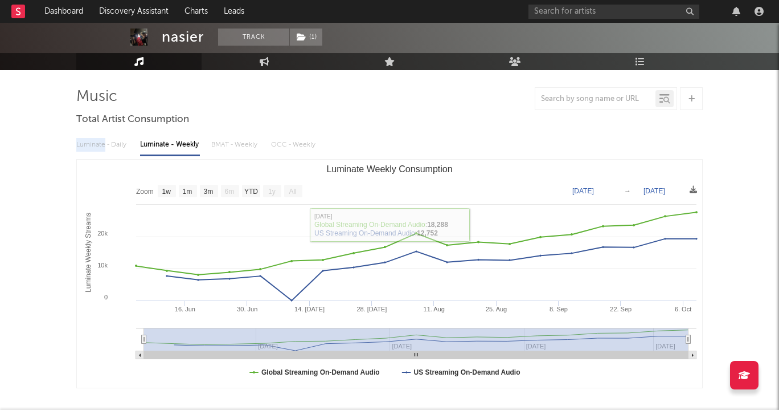
click at [103, 144] on div "Luminate - Daily Luminate - Weekly BMAT - Weekly OCC - Weekly" at bounding box center [389, 144] width 627 height 19
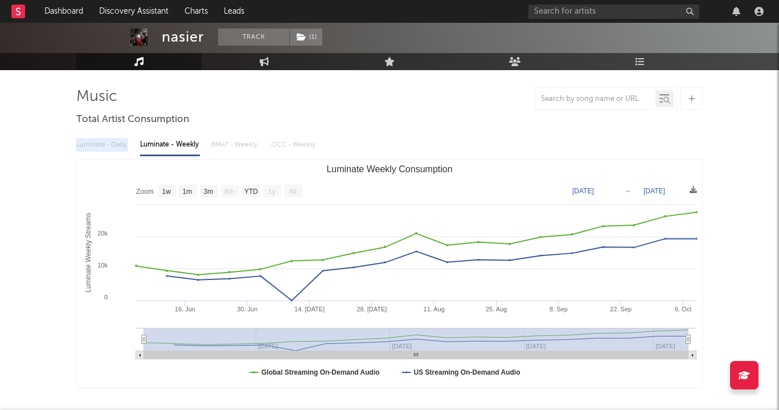
click at [103, 144] on div "Luminate - Daily Luminate - Weekly BMAT - Weekly OCC - Weekly" at bounding box center [389, 144] width 627 height 19
click at [159, 190] on rect "Luminate Weekly Consumption" at bounding box center [167, 191] width 18 height 13
select select "1w"
type input "2025-10-03"
